Goal: Find contact information: Find contact information

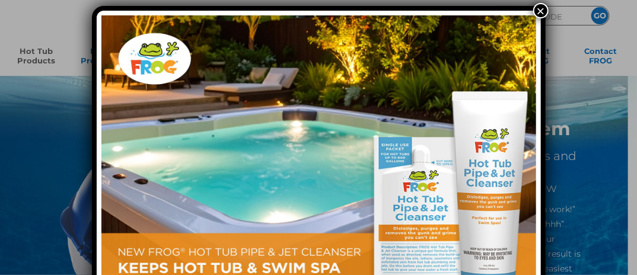
click at [544, 9] on button "×" at bounding box center [540, 10] width 15 height 15
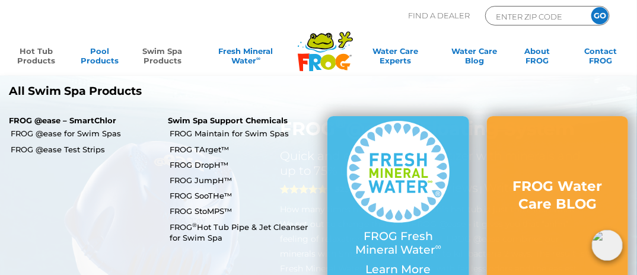
click at [175, 62] on link "Swim Spa Products" at bounding box center [162, 58] width 49 height 24
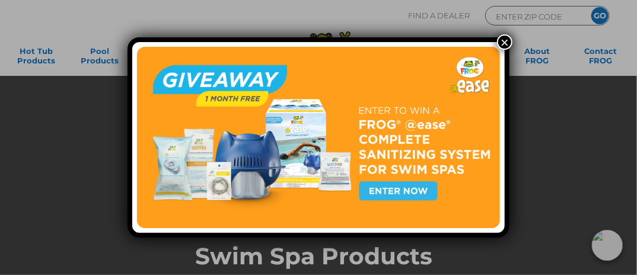
click at [505, 43] on button "×" at bounding box center [504, 41] width 15 height 15
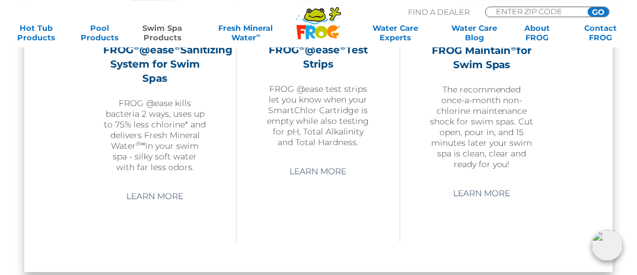
scroll to position [1073, 0]
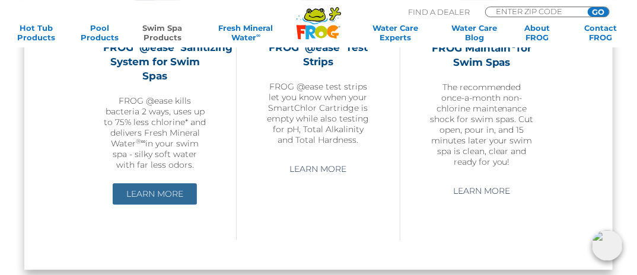
click at [142, 205] on link "Learn More" at bounding box center [155, 193] width 84 height 21
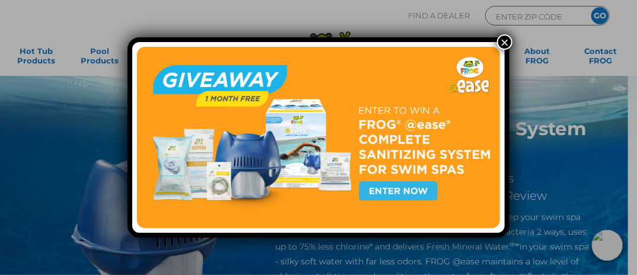
click at [406, 190] on img at bounding box center [318, 138] width 363 height 182
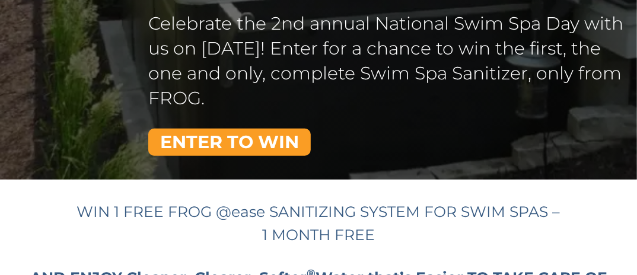
scroll to position [228, 0]
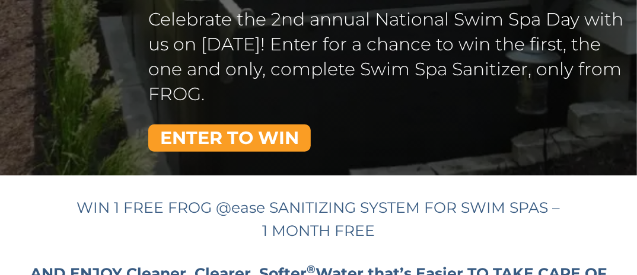
click at [246, 137] on link "ENTER TO WIN" at bounding box center [229, 138] width 163 height 27
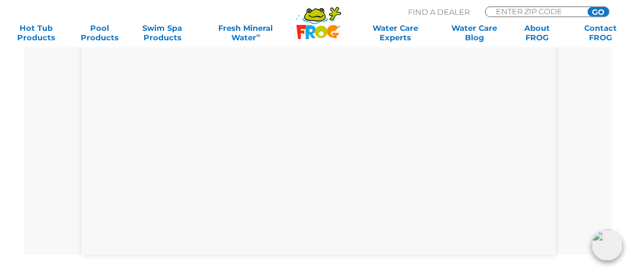
scroll to position [519, 0]
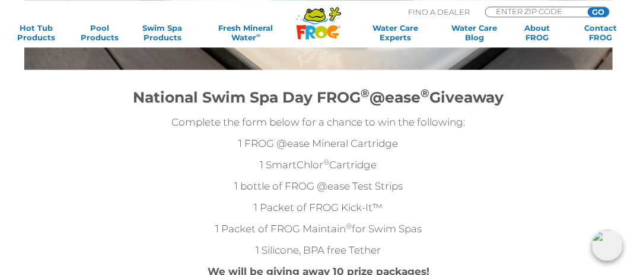
scroll to position [149, 0]
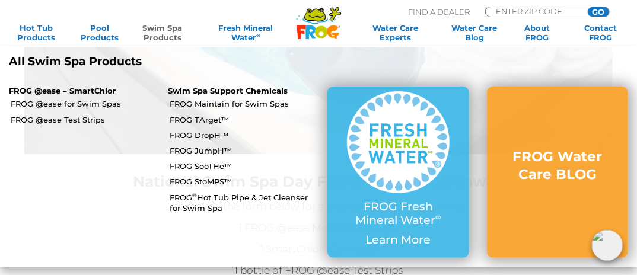
click at [163, 31] on link "Swim Spa Products" at bounding box center [162, 32] width 49 height 19
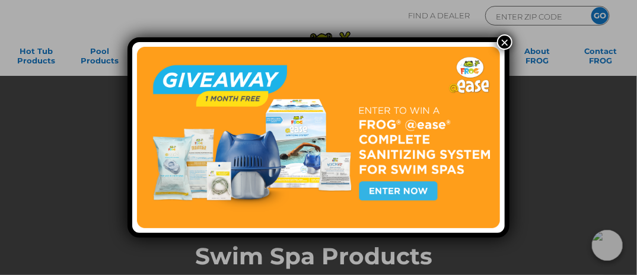
click at [510, 41] on button "×" at bounding box center [504, 41] width 15 height 15
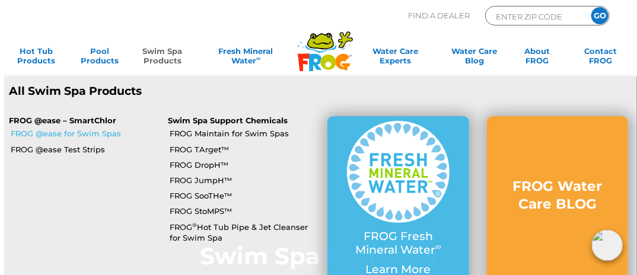
click at [124, 138] on link "FROG @ease for Swim Spas" at bounding box center [85, 133] width 149 height 11
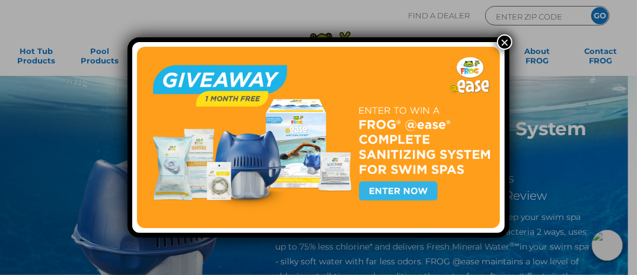
scroll to position [36, 0]
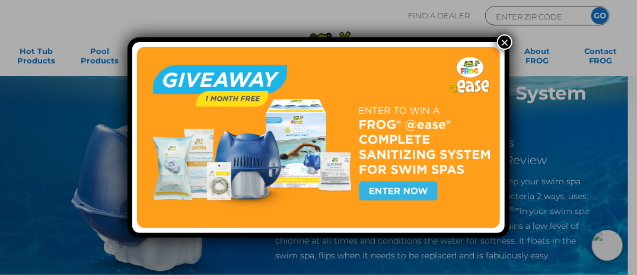
click at [505, 47] on button "×" at bounding box center [504, 41] width 15 height 15
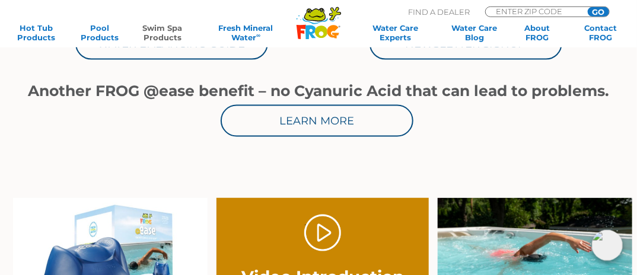
scroll to position [568, 0]
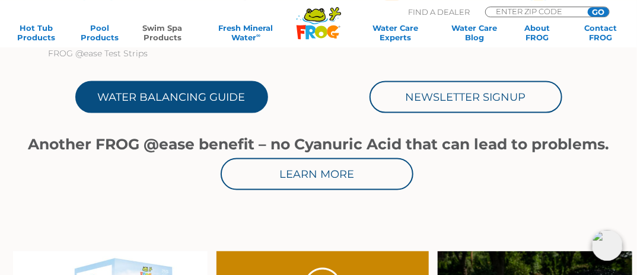
click at [180, 111] on link "Water Balancing Guide" at bounding box center [171, 97] width 193 height 32
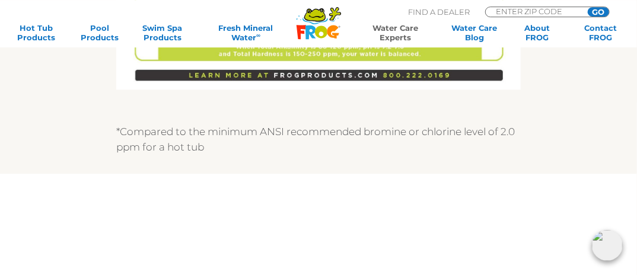
scroll to position [955, 0]
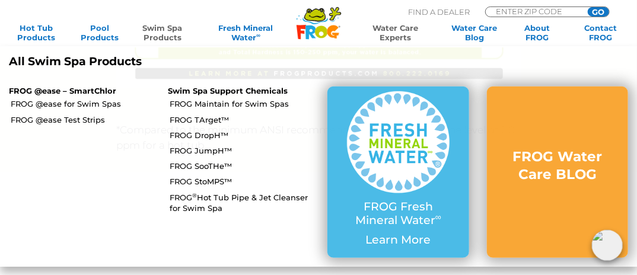
click at [161, 29] on link "Swim Spa Products" at bounding box center [162, 32] width 49 height 19
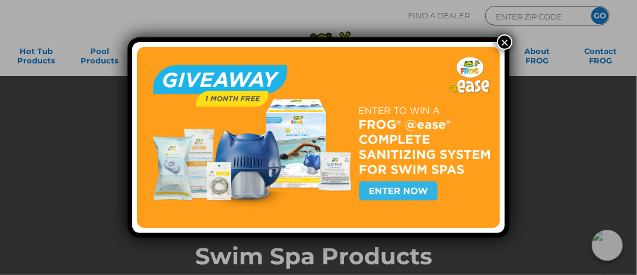
click at [505, 43] on button "×" at bounding box center [504, 41] width 15 height 15
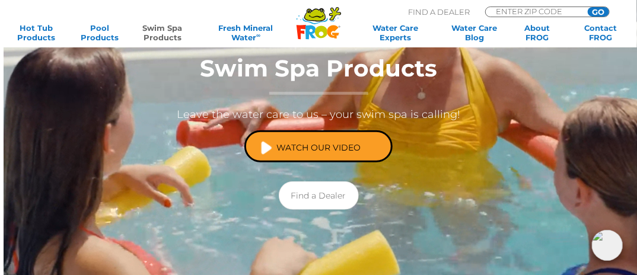
scroll to position [208, 0]
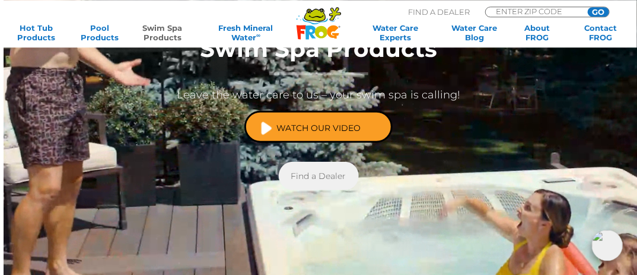
click at [325, 173] on link "Find a Dealer" at bounding box center [319, 176] width 80 height 28
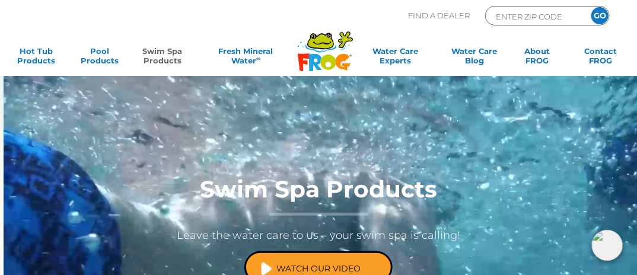
scroll to position [65, 0]
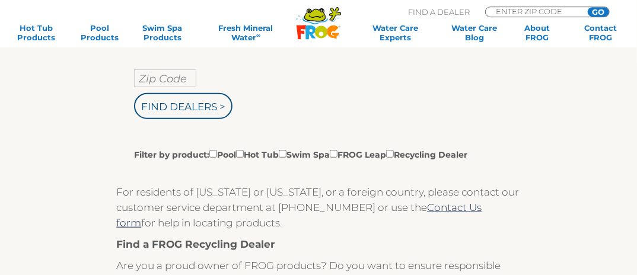
scroll to position [247, 0]
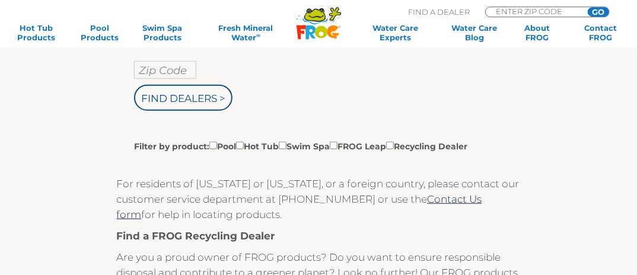
click at [181, 74] on input "Zip Code" at bounding box center [165, 70] width 62 height 18
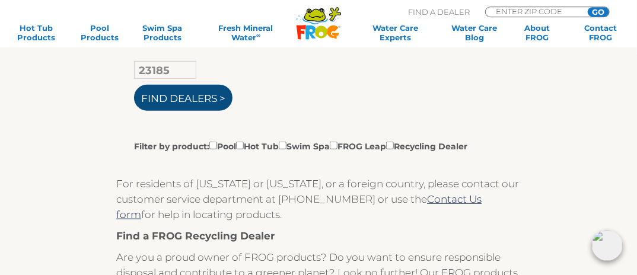
type input "23185"
click at [193, 102] on input "Find Dealers >" at bounding box center [183, 98] width 98 height 26
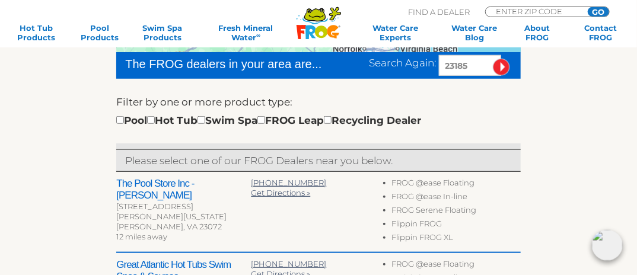
scroll to position [327, 0]
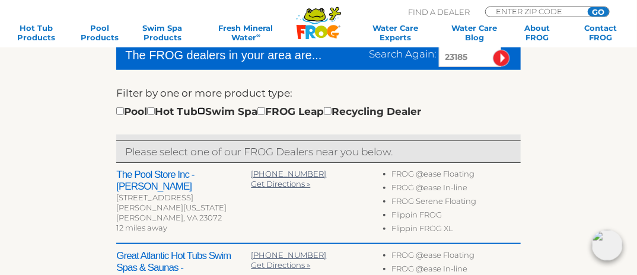
click at [205, 111] on input "checkbox" at bounding box center [202, 111] width 8 height 8
checkbox input "true"
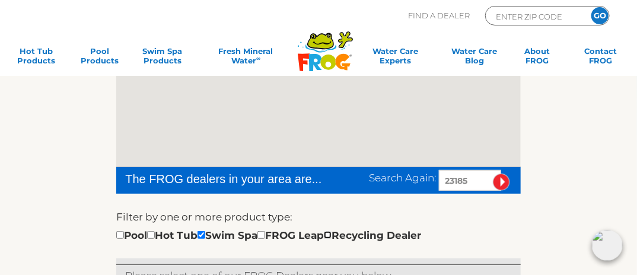
click at [332, 233] on input "checkbox" at bounding box center [328, 235] width 8 height 8
checkbox input "true"
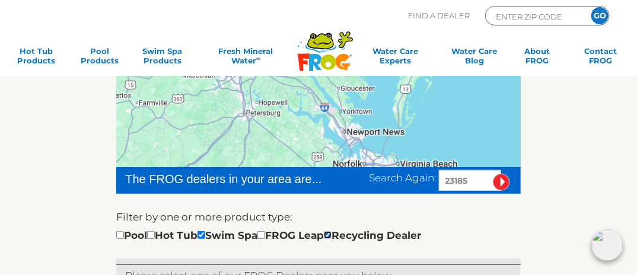
scroll to position [203, 0]
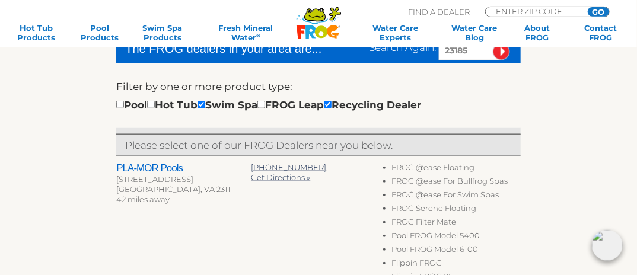
scroll to position [303, 0]
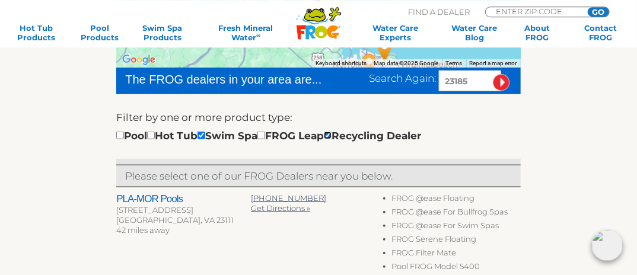
click at [332, 133] on input "checkbox" at bounding box center [328, 136] width 8 height 8
checkbox input "false"
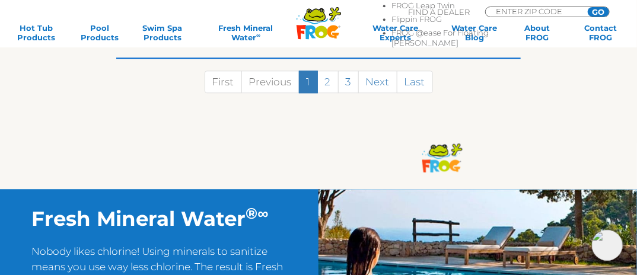
scroll to position [1076, 0]
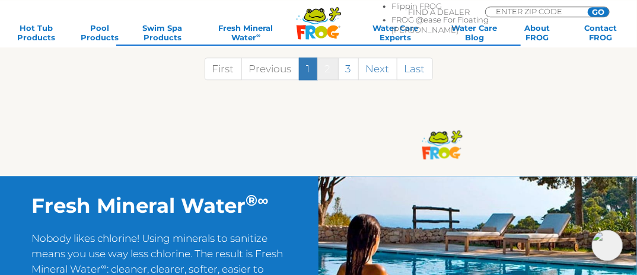
click at [326, 80] on link "2" at bounding box center [327, 69] width 21 height 23
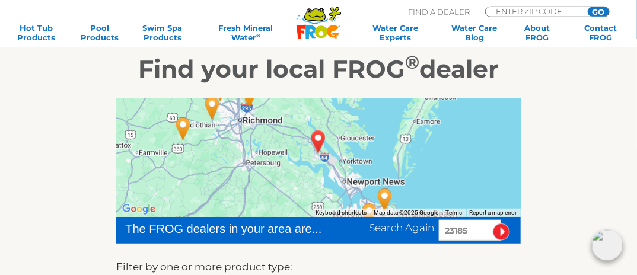
scroll to position [127, 0]
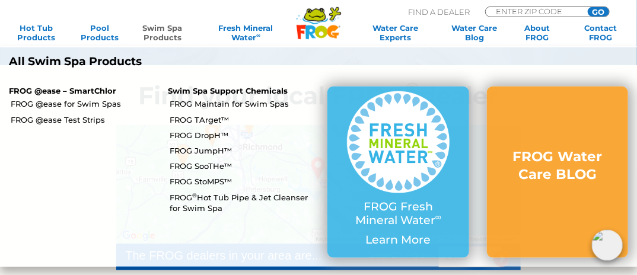
click at [163, 33] on link "Swim Spa Products" at bounding box center [162, 32] width 49 height 19
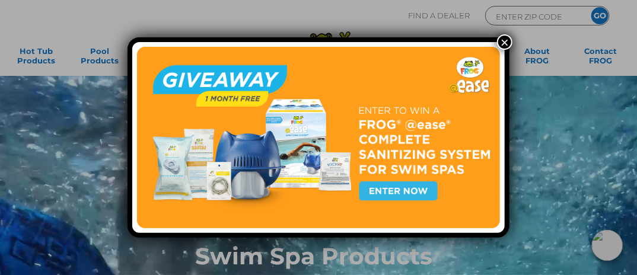
click at [505, 39] on button "×" at bounding box center [504, 41] width 15 height 15
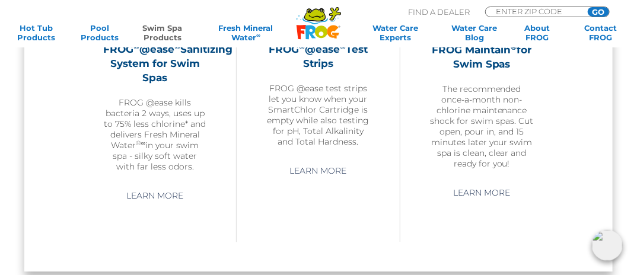
scroll to position [1074, 0]
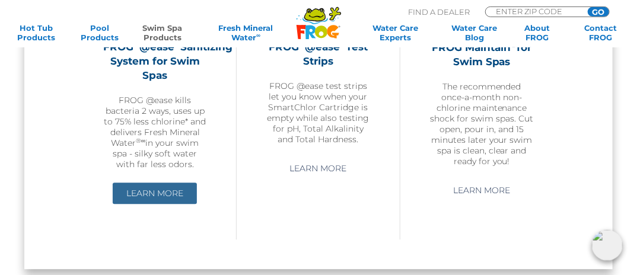
click at [160, 204] on link "Learn More" at bounding box center [155, 193] width 84 height 21
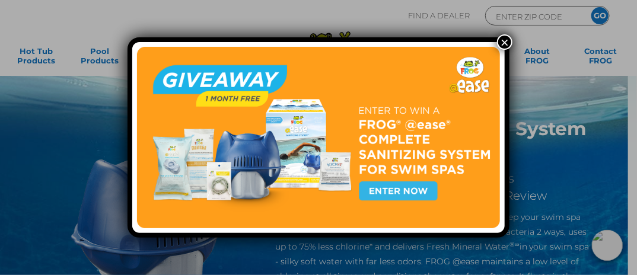
click at [510, 42] on button "×" at bounding box center [504, 41] width 15 height 15
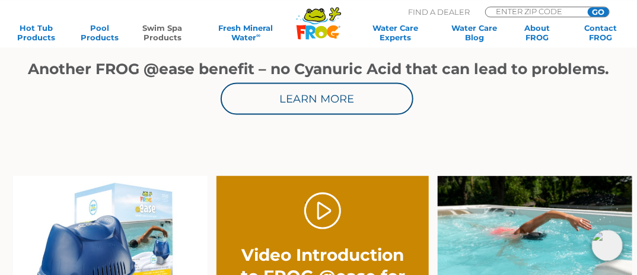
scroll to position [656, 0]
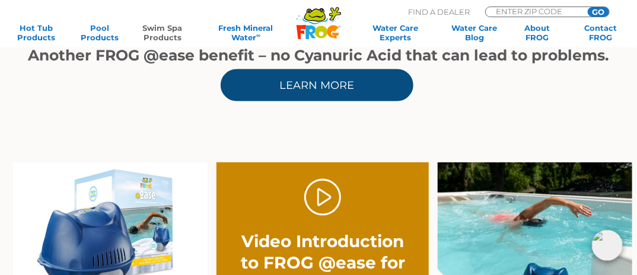
click at [332, 101] on link "Learn More" at bounding box center [317, 85] width 193 height 32
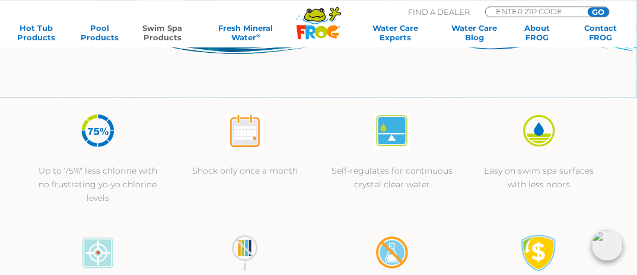
scroll to position [286, 0]
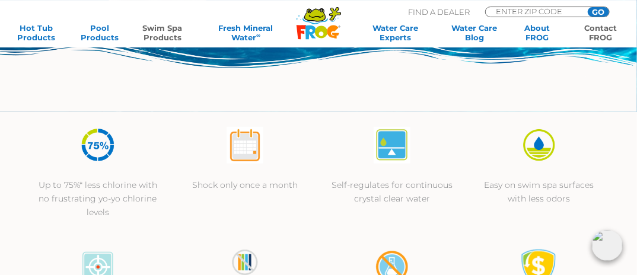
click at [606, 37] on link "Contact FROG" at bounding box center [600, 32] width 49 height 19
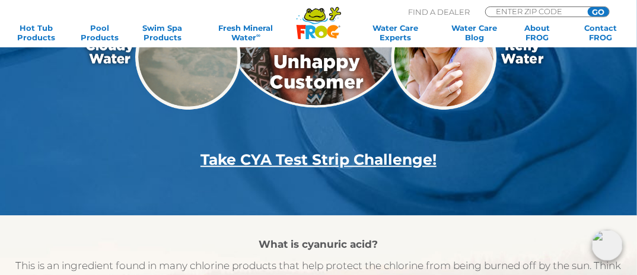
scroll to position [1203, 0]
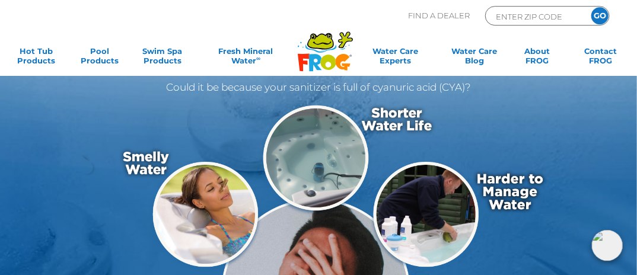
scroll to position [0, 0]
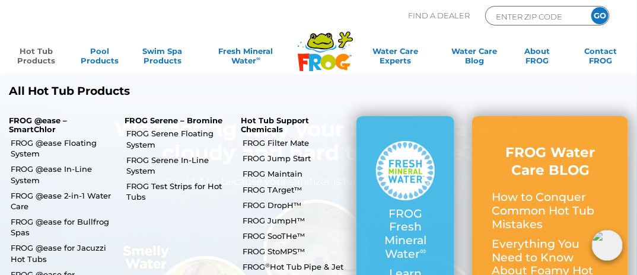
click at [47, 53] on link "Hot Tub Products" at bounding box center [36, 58] width 49 height 24
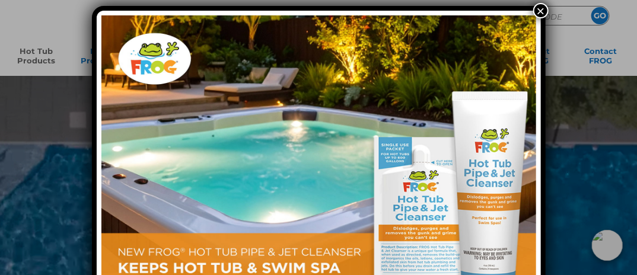
click at [543, 13] on button "×" at bounding box center [540, 10] width 15 height 15
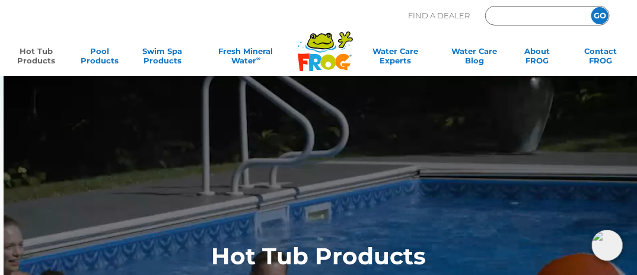
click at [535, 17] on input "Zip Code Form" at bounding box center [535, 16] width 80 height 14
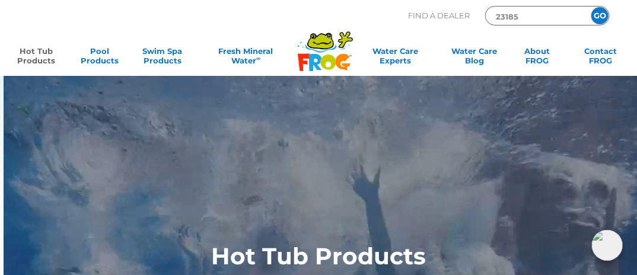
type input "23185"
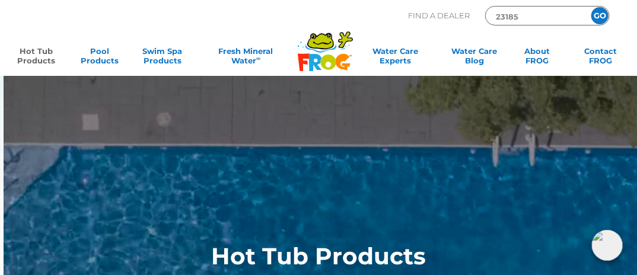
click at [606, 16] on input "GO" at bounding box center [600, 15] width 17 height 17
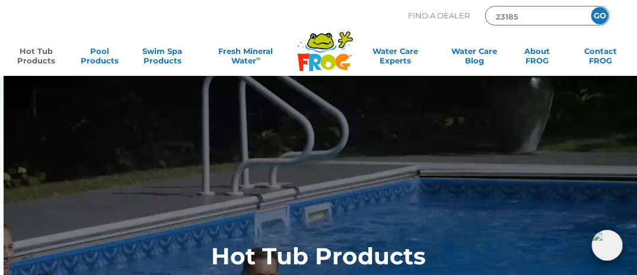
click at [606, 16] on input "GO" at bounding box center [600, 15] width 17 height 17
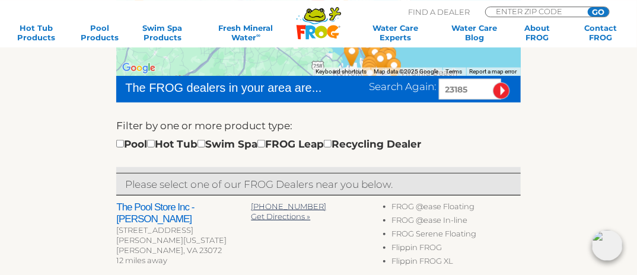
scroll to position [284, 0]
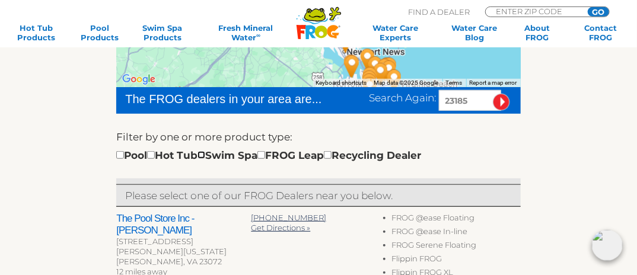
click at [205, 157] on input "checkbox" at bounding box center [202, 155] width 8 height 8
checkbox input "true"
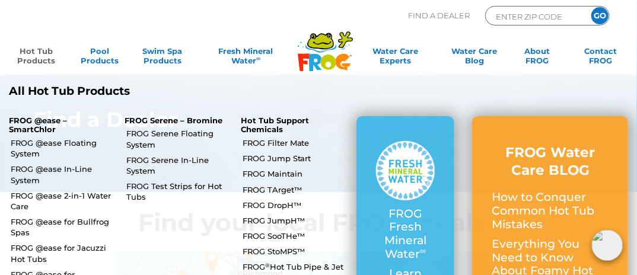
click at [37, 66] on link "Hot Tub Products" at bounding box center [36, 58] width 49 height 24
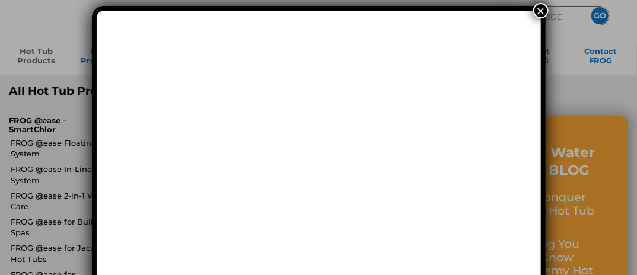
scroll to position [31, 0]
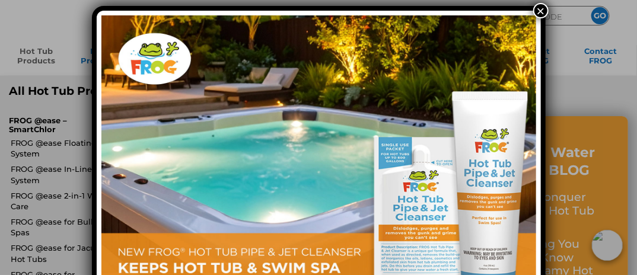
click at [540, 12] on button "×" at bounding box center [540, 10] width 15 height 15
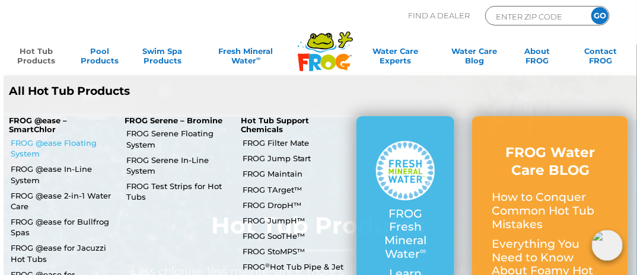
click at [36, 151] on link "FROG @ease Floating System" at bounding box center [63, 148] width 105 height 21
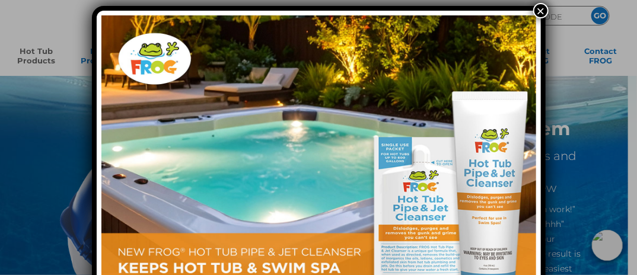
click at [540, 4] on button "×" at bounding box center [540, 10] width 15 height 15
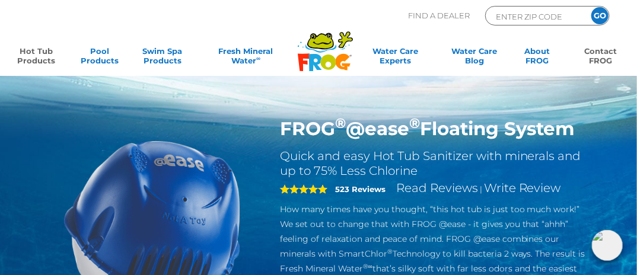
click at [600, 52] on link "Contact FROG" at bounding box center [600, 58] width 49 height 24
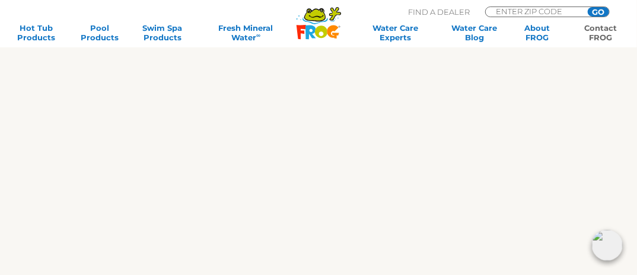
scroll to position [512, 0]
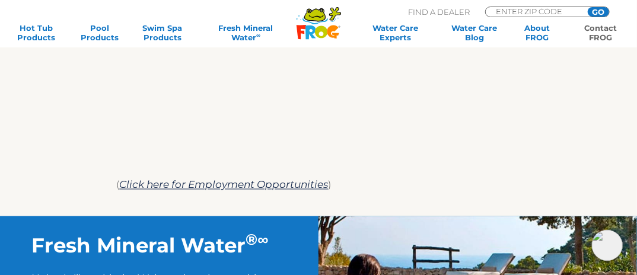
scroll to position [723, 0]
